Goal: Transaction & Acquisition: Purchase product/service

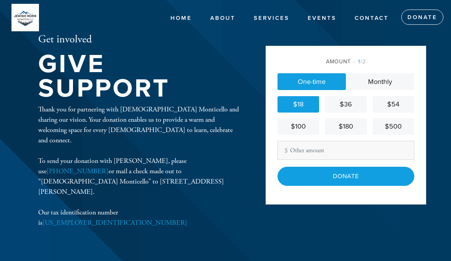
click at [351, 110] on div "$36" at bounding box center [346, 104] width 36 height 10
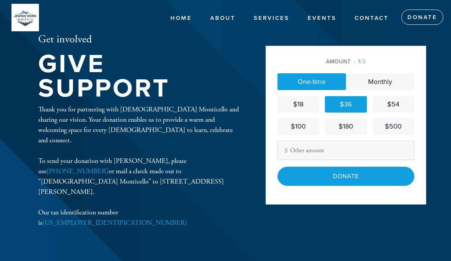
click at [343, 186] on input "Donate" at bounding box center [345, 176] width 137 height 19
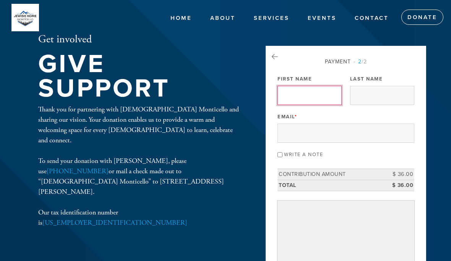
click at [305, 98] on input "First Name" at bounding box center [309, 95] width 64 height 19
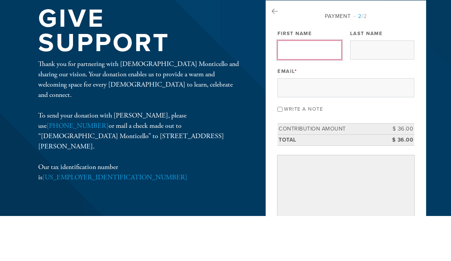
type input "[PERSON_NAME]"
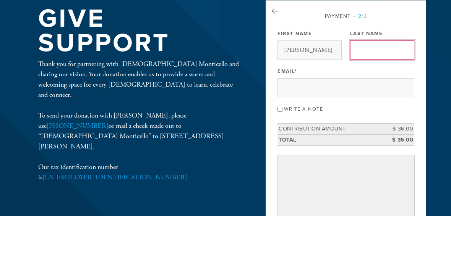
type input "[PERSON_NAME]"
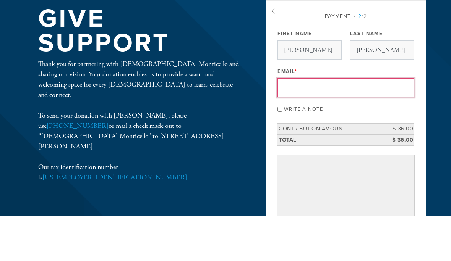
type input "[EMAIL_ADDRESS][DOMAIN_NAME]"
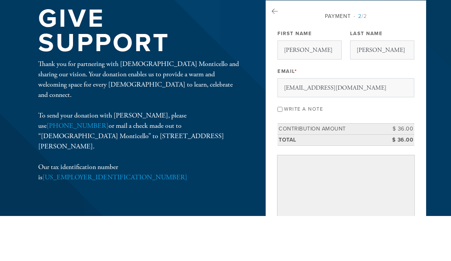
scroll to position [45, 0]
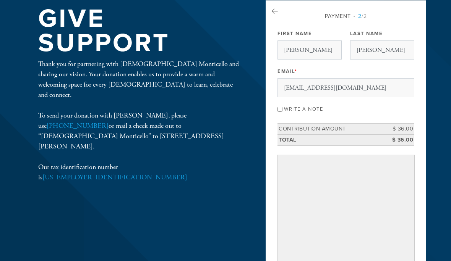
click at [279, 111] on input "Write a note" at bounding box center [279, 109] width 5 height 5
checkbox input "true"
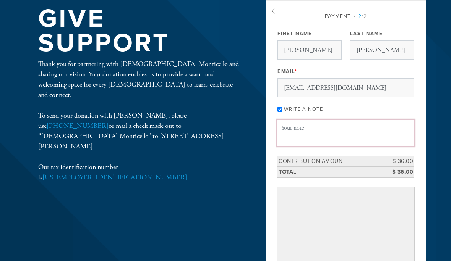
click at [296, 134] on textarea "Message or dedication" at bounding box center [345, 133] width 137 height 26
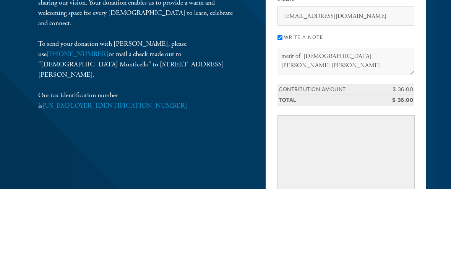
scroll to position [117, 0]
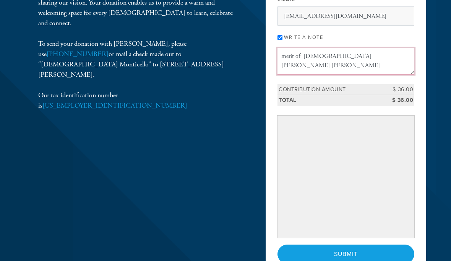
type textarea "merit of [DEMOGRAPHIC_DATA] [PERSON_NAME] [PERSON_NAME]"
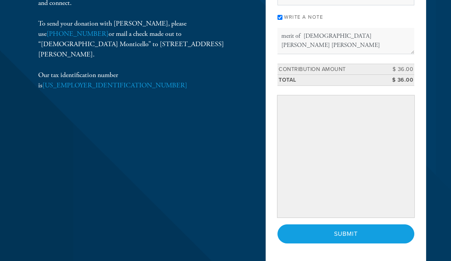
scroll to position [147, 0]
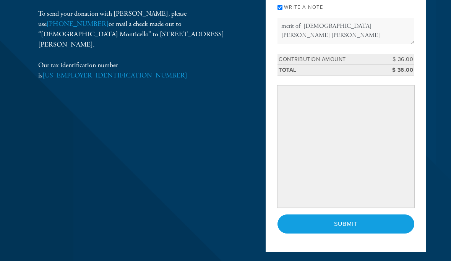
click at [361, 223] on input "Submit" at bounding box center [345, 224] width 137 height 19
